Goal: Transaction & Acquisition: Download file/media

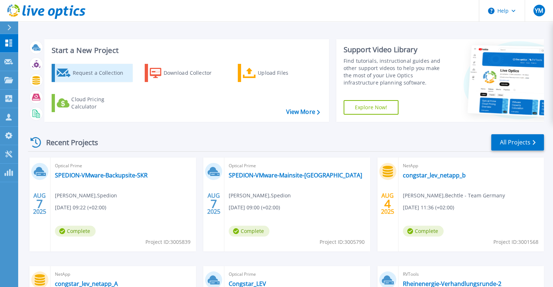
click at [103, 75] on div "Request a Collection" at bounding box center [101, 73] width 58 height 15
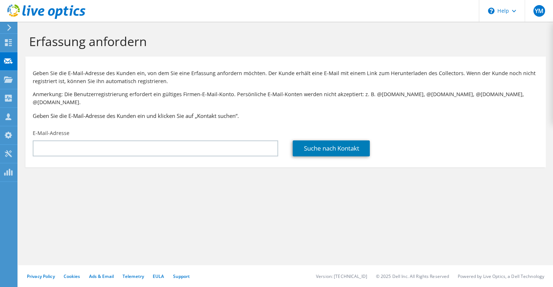
click at [528, 50] on div "Erfassung anfordern" at bounding box center [285, 39] width 527 height 35
click at [44, 11] on use at bounding box center [46, 11] width 78 height 15
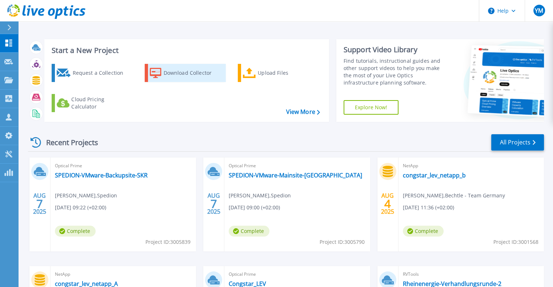
click at [177, 74] on div "Download Collector" at bounding box center [192, 73] width 58 height 15
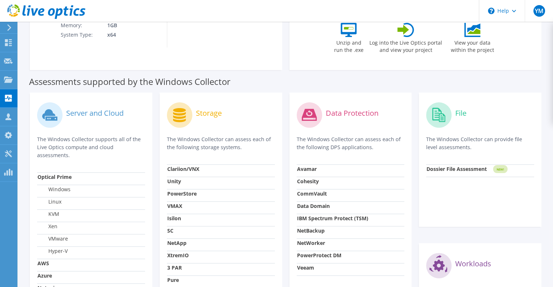
scroll to position [182, 0]
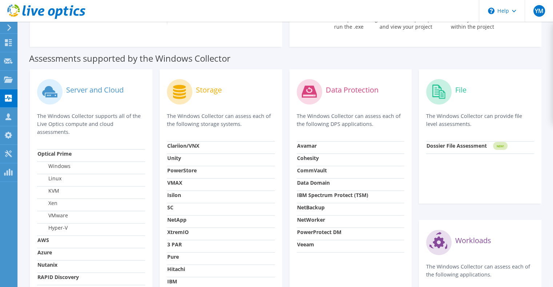
click at [324, 184] on strong "Data Domain" at bounding box center [313, 182] width 33 height 7
click at [324, 185] on strong "Data Domain" at bounding box center [313, 182] width 33 height 7
drag, startPoint x: 344, startPoint y: 115, endPoint x: 392, endPoint y: 128, distance: 48.9
click at [392, 128] on p "The Windows Collector can assess each of the following DPS applications." at bounding box center [350, 120] width 108 height 16
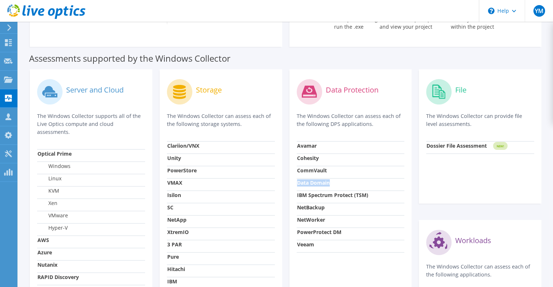
click at [392, 128] on p "The Windows Collector can assess each of the following DPS applications." at bounding box center [350, 120] width 108 height 16
click at [313, 221] on strong "NetWorker" at bounding box center [311, 220] width 28 height 7
click at [312, 219] on strong "NetWorker" at bounding box center [311, 220] width 28 height 7
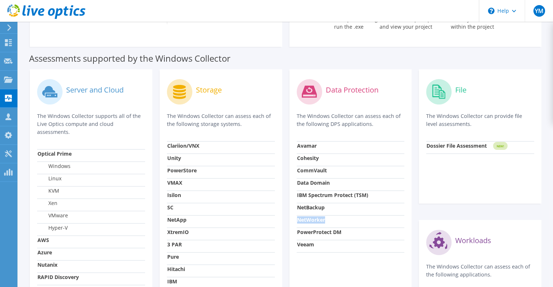
click at [313, 219] on strong "NetWorker" at bounding box center [311, 220] width 28 height 7
click at [316, 208] on strong "NetBackup" at bounding box center [311, 207] width 28 height 7
click at [319, 220] on strong "NetWorker" at bounding box center [311, 220] width 28 height 7
click at [320, 220] on strong "NetWorker" at bounding box center [311, 220] width 28 height 7
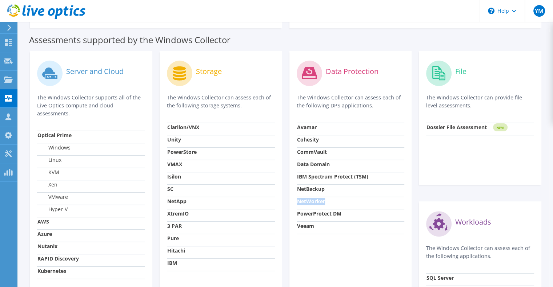
scroll to position [218, 0]
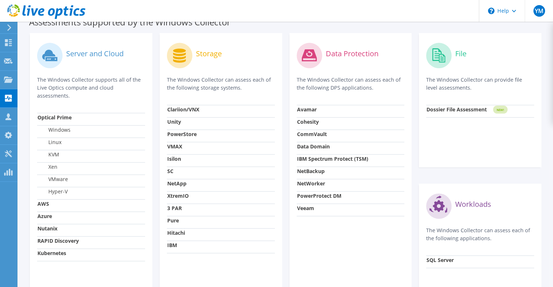
click at [310, 212] on strong "Veeam" at bounding box center [305, 208] width 17 height 7
